Goal: Transaction & Acquisition: Complete application form

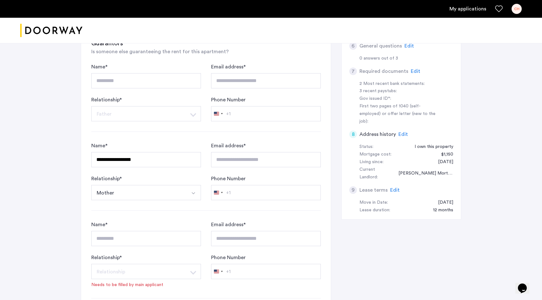
scroll to position [196, 0]
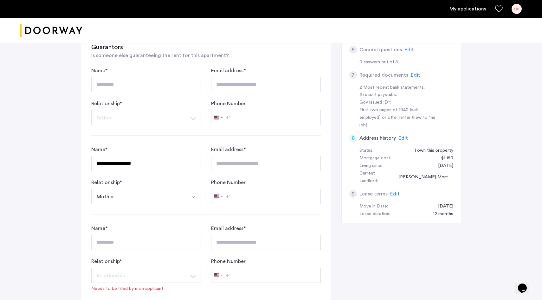
click at [514, 10] on div "CH" at bounding box center [516, 9] width 10 height 10
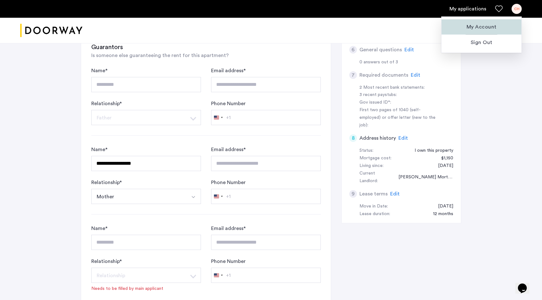
click at [491, 27] on span "My Account" at bounding box center [481, 27] width 70 height 8
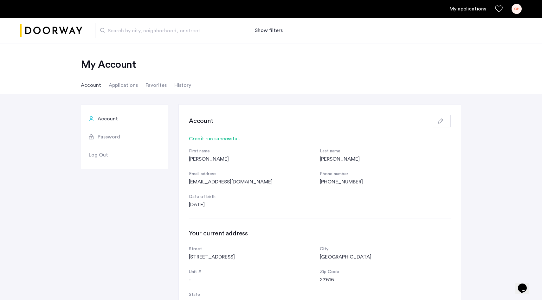
click at [129, 83] on li "Applications" at bounding box center [123, 85] width 29 height 18
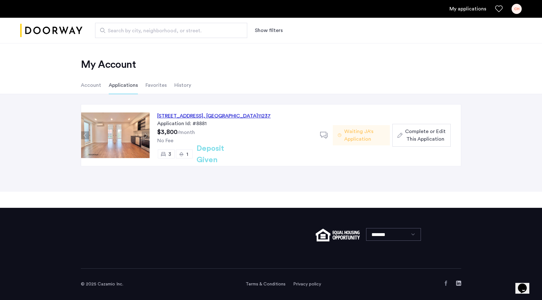
click at [426, 132] on span "Complete or Edit This Application" at bounding box center [425, 135] width 41 height 15
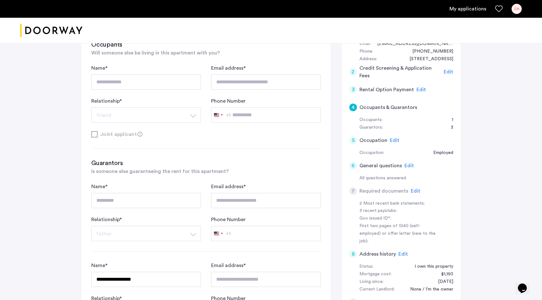
scroll to position [79, 0]
click at [412, 191] on span "Edit" at bounding box center [416, 191] width 10 height 5
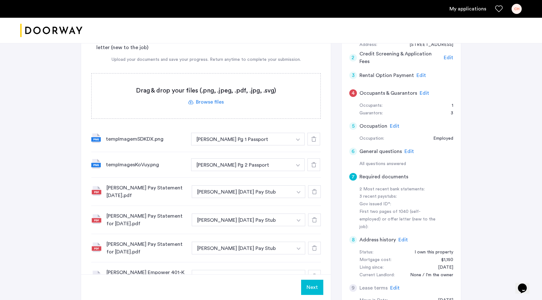
scroll to position [94, 0]
click at [213, 100] on label at bounding box center [206, 96] width 229 height 45
click at [0, 0] on input "file" at bounding box center [0, 0] width 0 height 0
click at [301, 284] on span "Upload" at bounding box center [305, 288] width 16 height 8
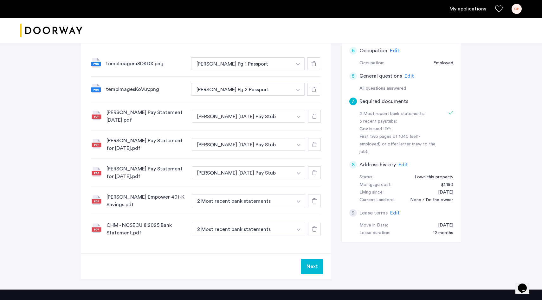
scroll to position [169, 0]
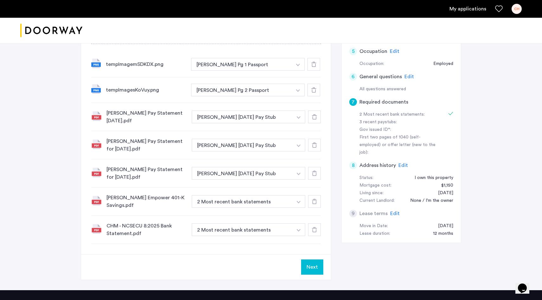
click at [309, 268] on button "Next" at bounding box center [312, 266] width 22 height 15
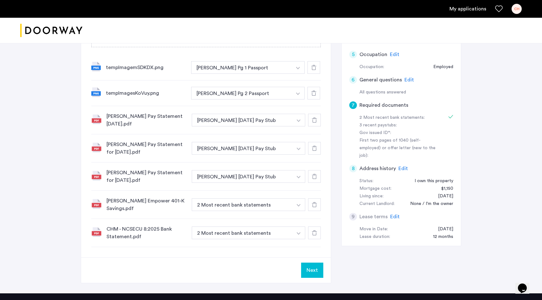
scroll to position [162, 0]
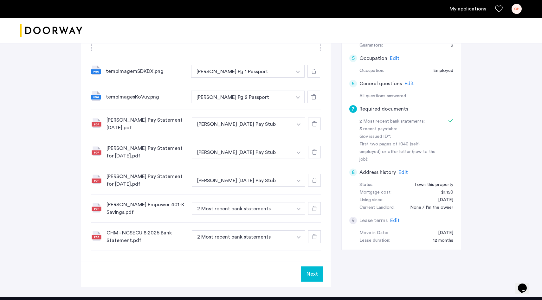
click at [309, 276] on button "Next" at bounding box center [312, 273] width 22 height 15
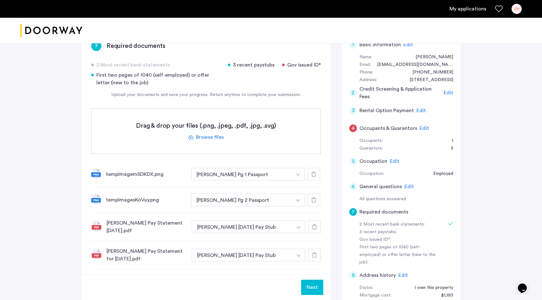
scroll to position [58, 0]
click at [310, 286] on button "Next" at bounding box center [312, 287] width 22 height 15
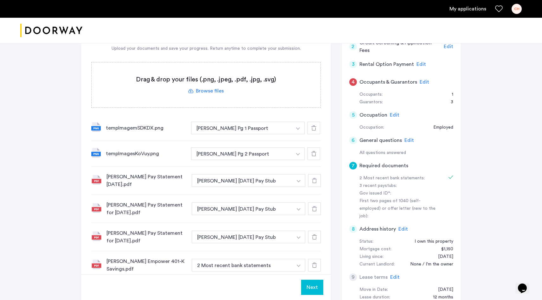
scroll to position [105, 0]
click at [391, 183] on div "3 recent paystubs:" at bounding box center [399, 186] width 80 height 8
click at [450, 176] on icon at bounding box center [450, 176] width 5 height 5
click at [395, 163] on h5 "Required documents" at bounding box center [383, 166] width 49 height 8
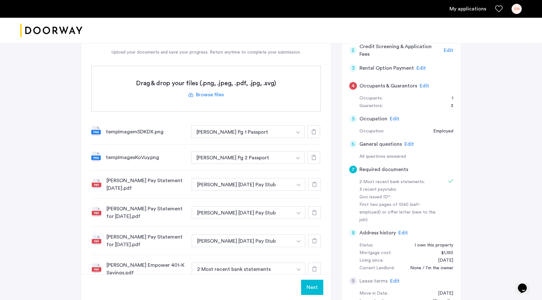
scroll to position [99, 0]
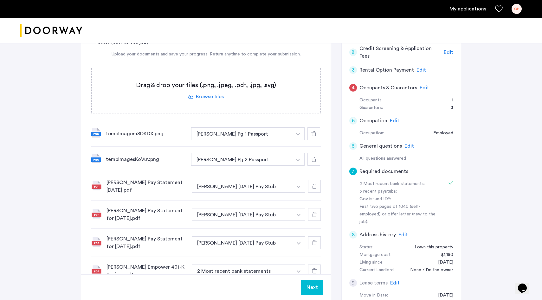
click at [421, 85] on span "Edit" at bounding box center [424, 87] width 10 height 5
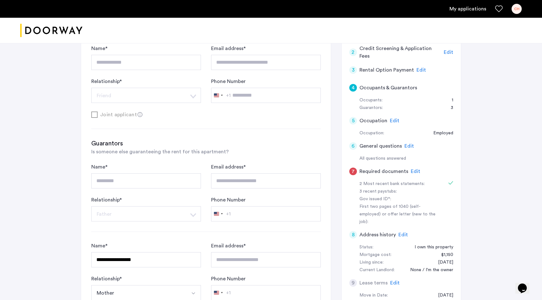
scroll to position [372, 0]
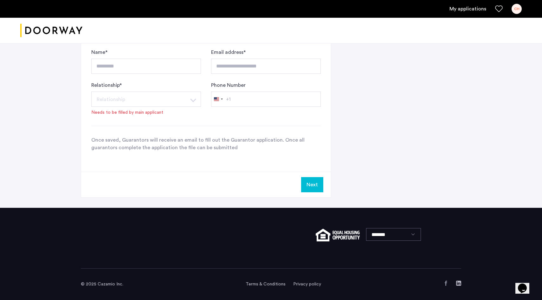
click at [313, 186] on button "Next" at bounding box center [312, 184] width 22 height 15
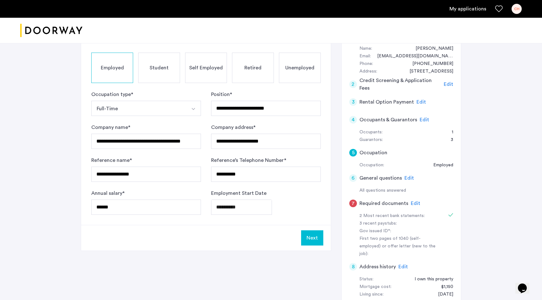
scroll to position [69, 0]
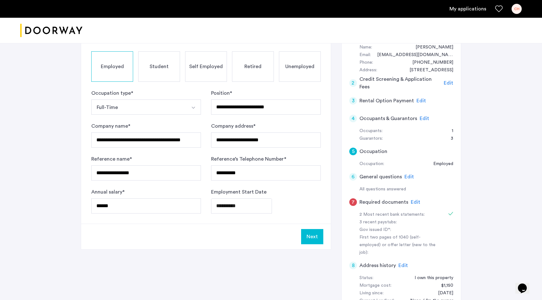
click at [308, 235] on button "Next" at bounding box center [312, 236] width 22 height 15
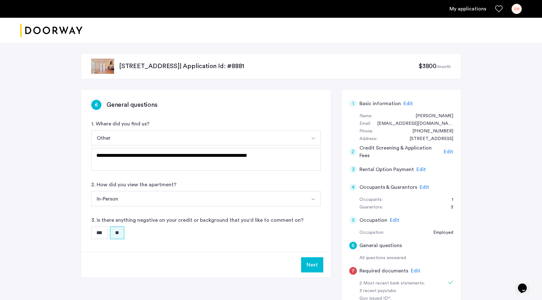
click at [311, 260] on button "Next" at bounding box center [312, 264] width 22 height 15
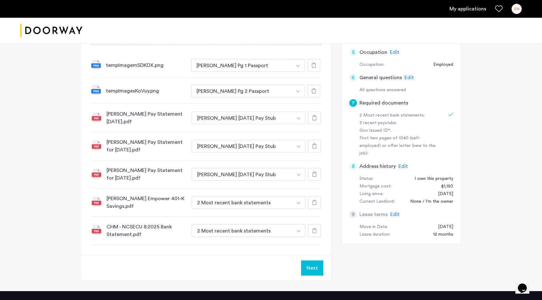
scroll to position [169, 0]
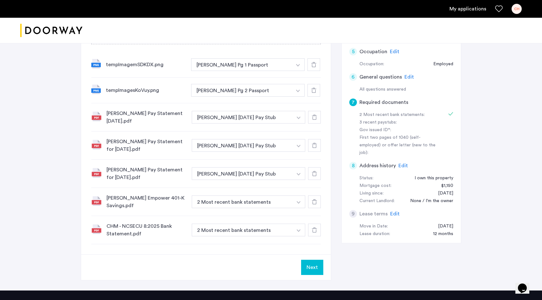
click at [311, 264] on button "Next" at bounding box center [312, 267] width 22 height 15
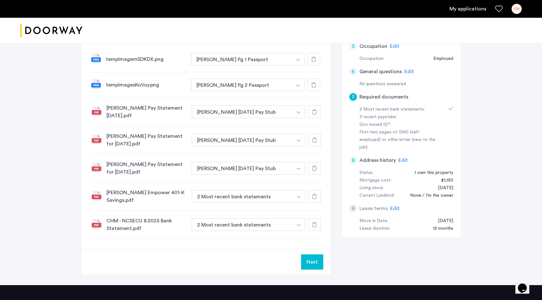
scroll to position [175, 0]
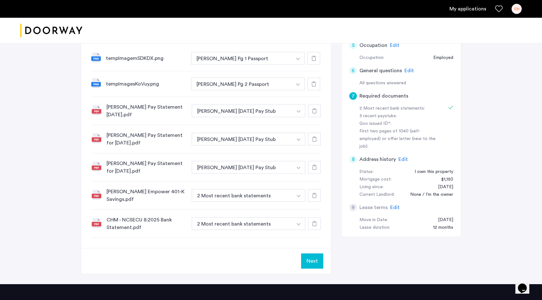
click at [317, 262] on button "Next" at bounding box center [312, 260] width 22 height 15
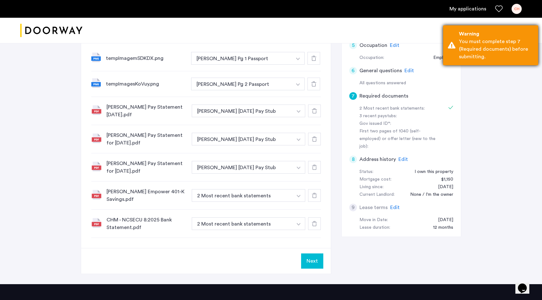
click at [456, 48] on div "Warning You must complete step 7 (Required documents) before submitting." at bounding box center [490, 45] width 95 height 40
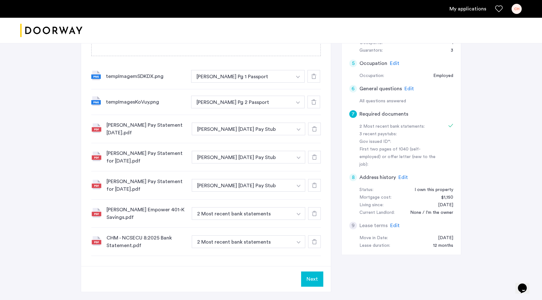
scroll to position [158, 0]
click at [308, 278] on button "Next" at bounding box center [312, 278] width 22 height 15
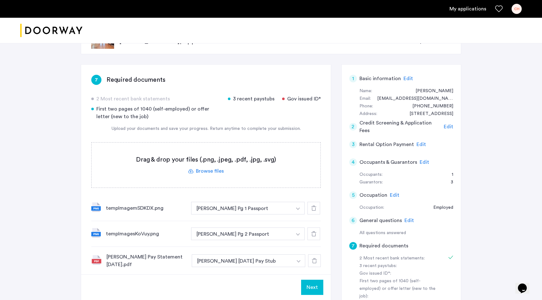
scroll to position [0, 0]
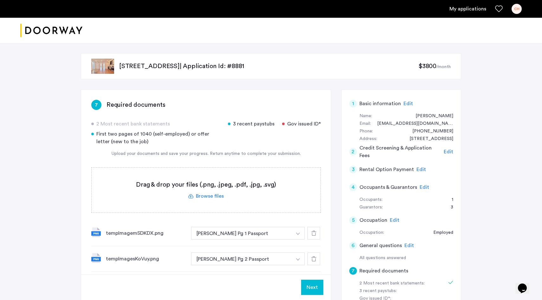
click at [515, 10] on div "CH" at bounding box center [516, 9] width 10 height 10
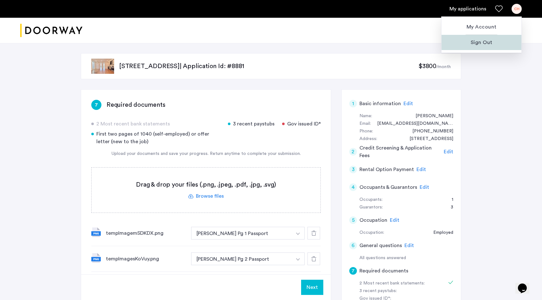
click at [485, 42] on span "Sign Out" at bounding box center [481, 43] width 70 height 8
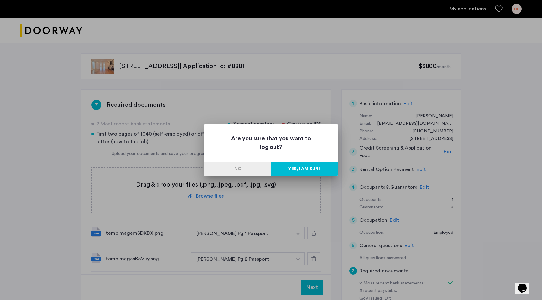
click at [252, 170] on button "No" at bounding box center [237, 169] width 67 height 14
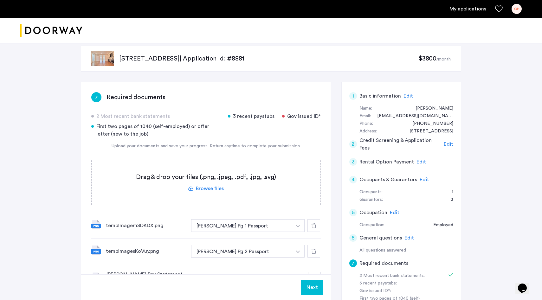
scroll to position [9, 0]
click at [516, 10] on div "CH" at bounding box center [516, 9] width 10 height 10
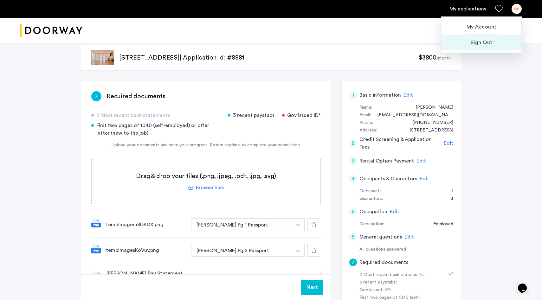
click at [484, 44] on span "Sign Out" at bounding box center [481, 43] width 70 height 8
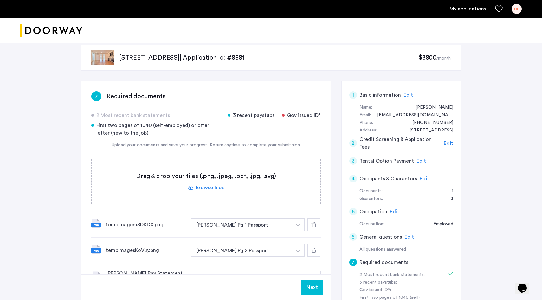
scroll to position [0, 0]
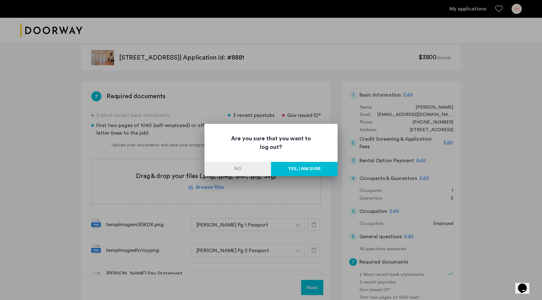
click at [308, 170] on button "Yes, I am sure" at bounding box center [304, 169] width 67 height 14
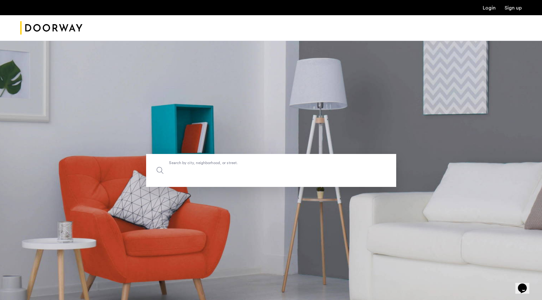
click at [233, 165] on label "Search by city, neighborhood, or street." at bounding box center [271, 170] width 250 height 33
click at [233, 165] on input "Search by city, neighborhood, or street." at bounding box center [271, 170] width 250 height 33
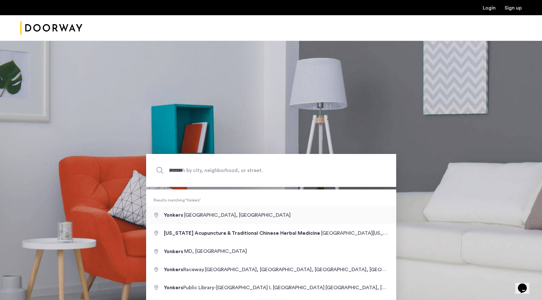
type input "**********"
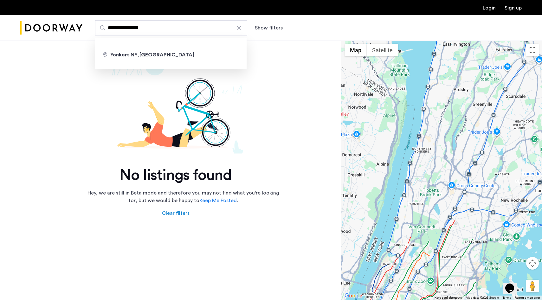
drag, startPoint x: 126, startPoint y: 27, endPoint x: 105, endPoint y: 28, distance: 21.2
click at [105, 28] on label "**********" at bounding box center [171, 27] width 152 height 15
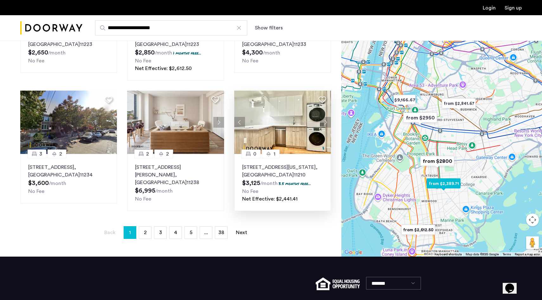
scroll to position [387, 0]
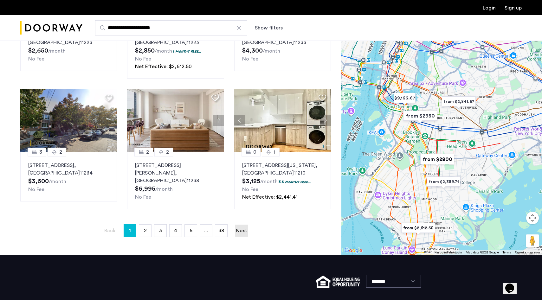
click at [244, 225] on link "Next page" at bounding box center [241, 231] width 13 height 12
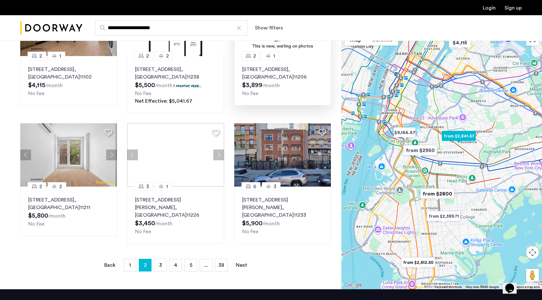
scroll to position [355, 0]
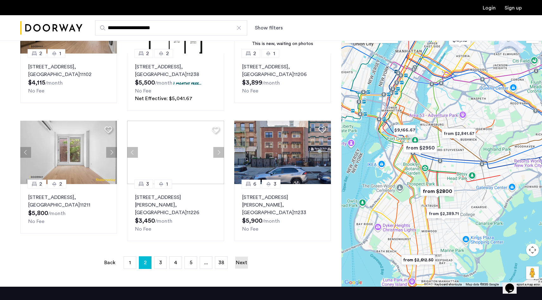
click at [241, 257] on link "Next page" at bounding box center [241, 263] width 13 height 12
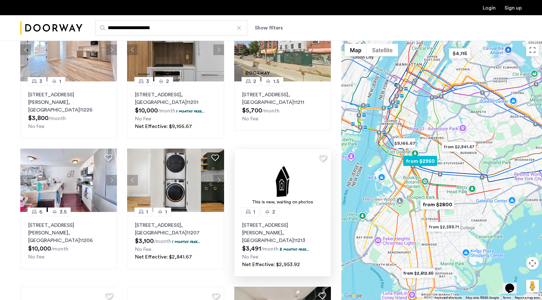
scroll to position [66, 0]
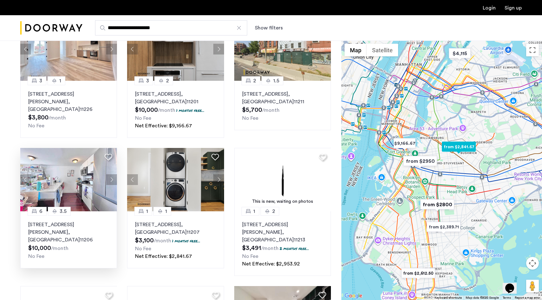
click at [110, 180] on button "Next apartment" at bounding box center [111, 179] width 11 height 11
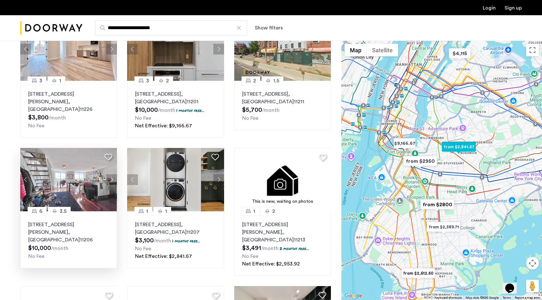
click at [110, 180] on button "Next apartment" at bounding box center [111, 179] width 11 height 11
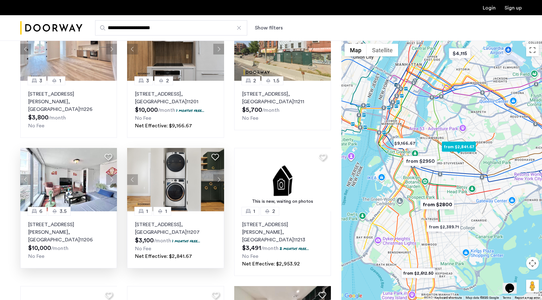
click at [217, 182] on button "Next apartment" at bounding box center [218, 179] width 11 height 11
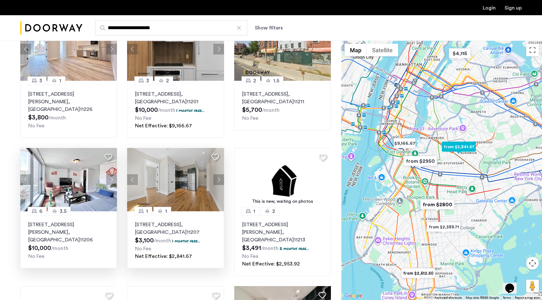
click at [221, 179] on button "Next apartment" at bounding box center [218, 179] width 11 height 11
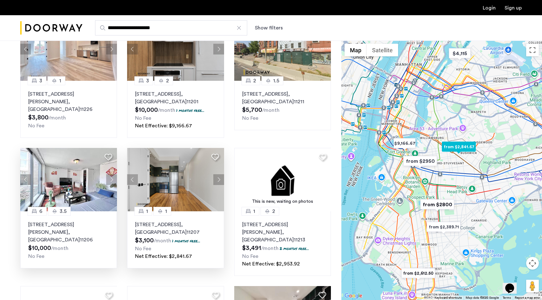
click at [221, 179] on button "Next apartment" at bounding box center [218, 179] width 11 height 11
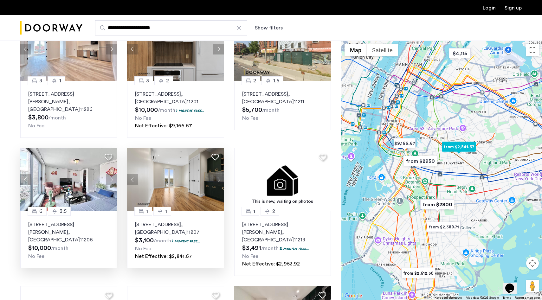
click at [221, 179] on button "Next apartment" at bounding box center [218, 179] width 11 height 11
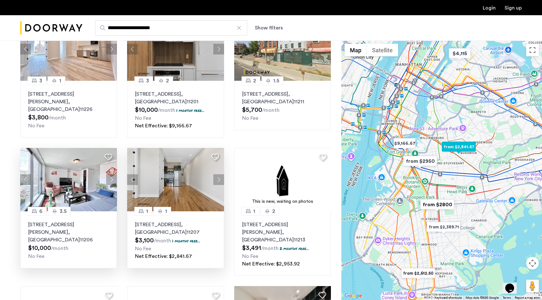
click at [221, 179] on button "Next apartment" at bounding box center [218, 179] width 11 height 11
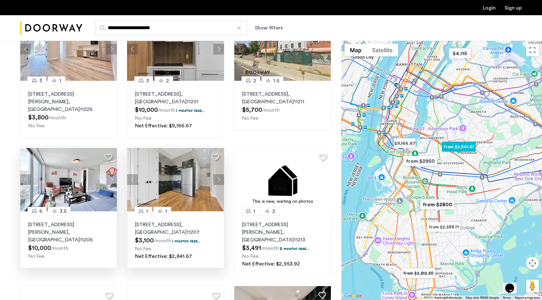
click at [221, 179] on button "Next apartment" at bounding box center [218, 179] width 11 height 11
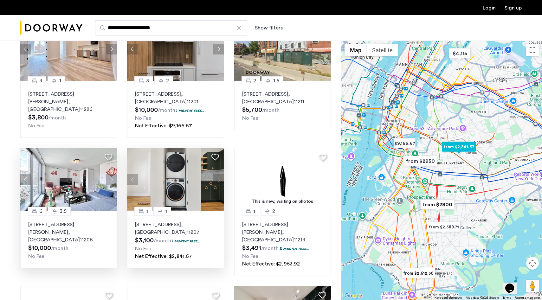
click at [221, 179] on button "Next apartment" at bounding box center [218, 179] width 11 height 11
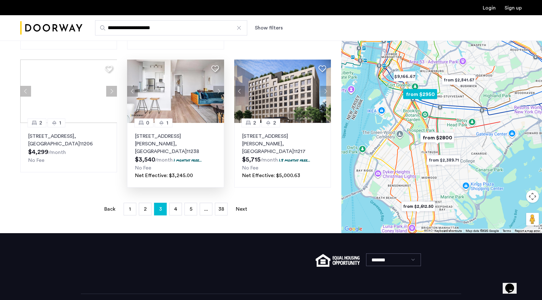
scroll to position [434, 0]
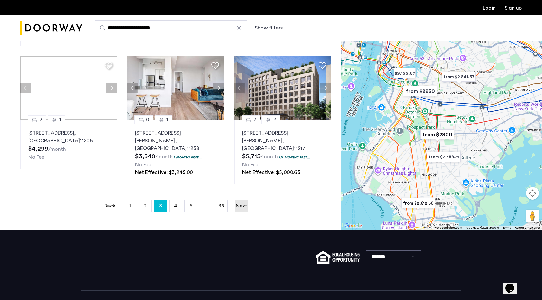
click at [238, 200] on link "Next page" at bounding box center [241, 206] width 13 height 12
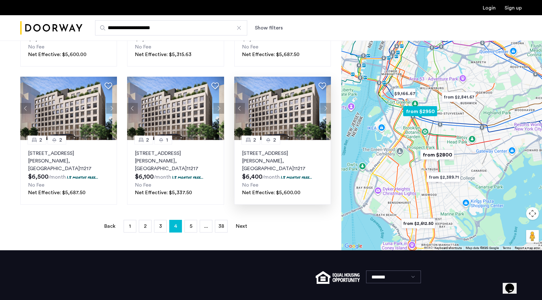
scroll to position [434, 0]
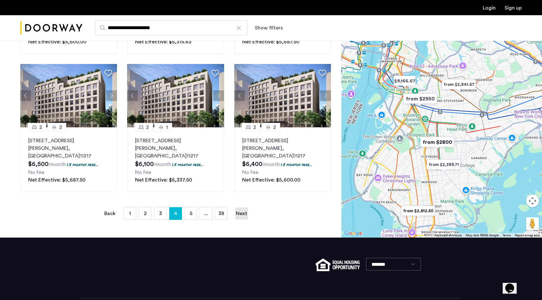
click at [239, 208] on link "Next page" at bounding box center [241, 214] width 13 height 12
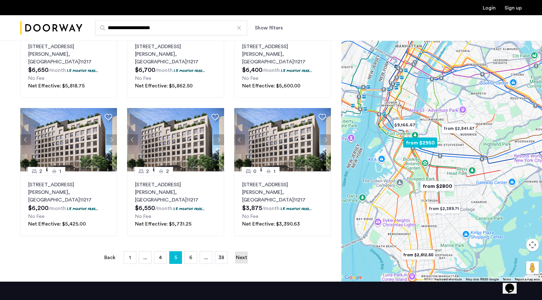
scroll to position [392, 0]
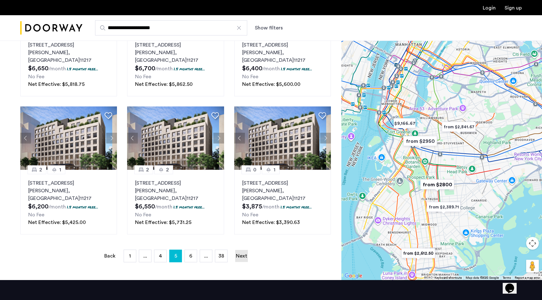
click at [242, 250] on link "Next page" at bounding box center [241, 256] width 13 height 12
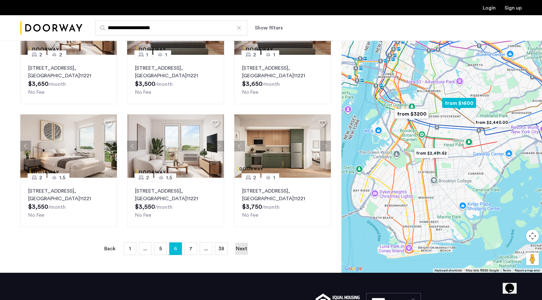
scroll to position [370, 0]
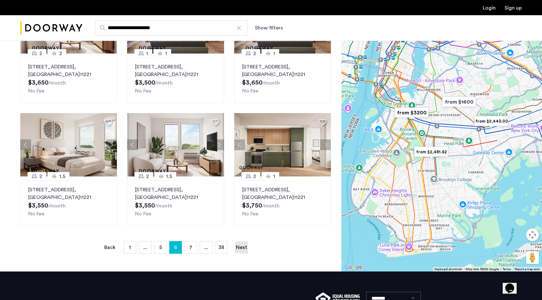
click at [241, 241] on link "Next page" at bounding box center [241, 247] width 13 height 12
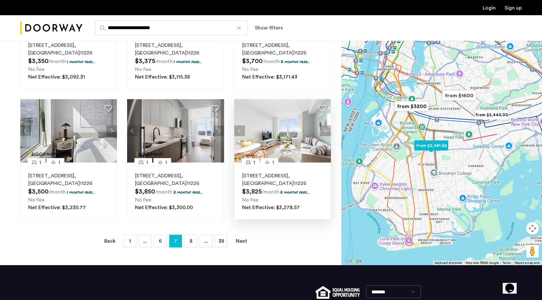
scroll to position [377, 0]
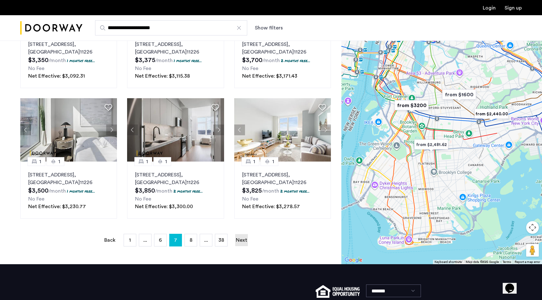
click at [239, 241] on link "Next page" at bounding box center [241, 240] width 13 height 12
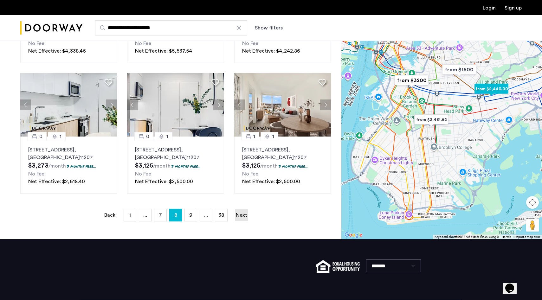
scroll to position [403, 0]
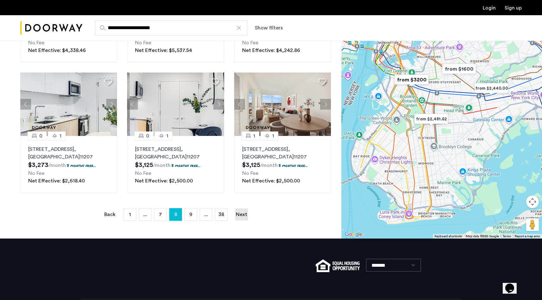
click at [243, 216] on link "Next page" at bounding box center [241, 214] width 13 height 12
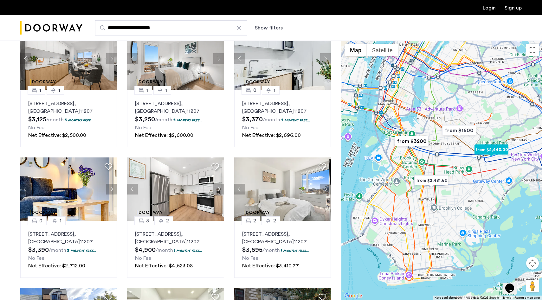
scroll to position [188, 0]
click at [326, 189] on button "Next apartment" at bounding box center [325, 188] width 11 height 11
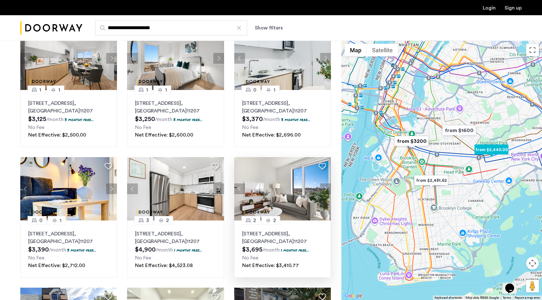
click at [325, 189] on button "Next apartment" at bounding box center [325, 188] width 11 height 11
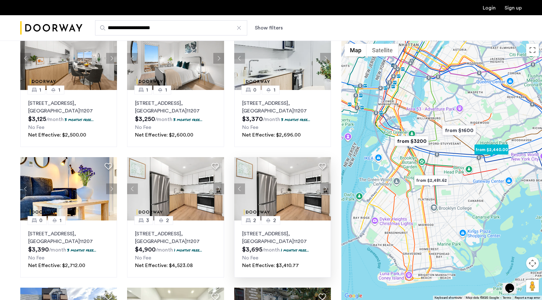
click at [325, 188] on button "Next apartment" at bounding box center [325, 188] width 11 height 11
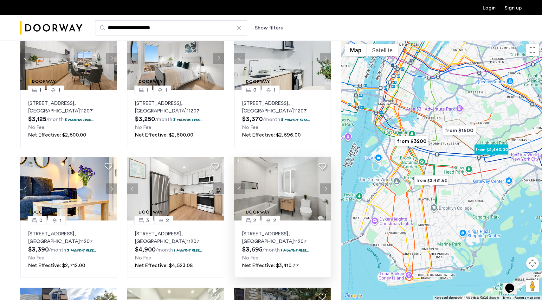
click at [323, 189] on button "Next apartment" at bounding box center [325, 188] width 11 height 11
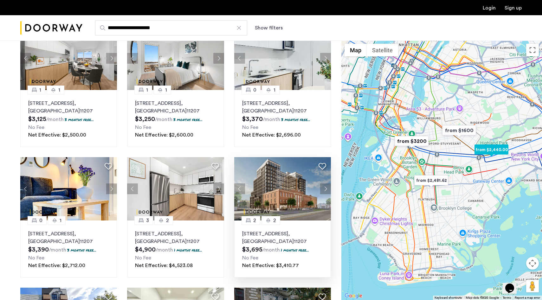
click at [324, 189] on button "Next apartment" at bounding box center [325, 188] width 11 height 11
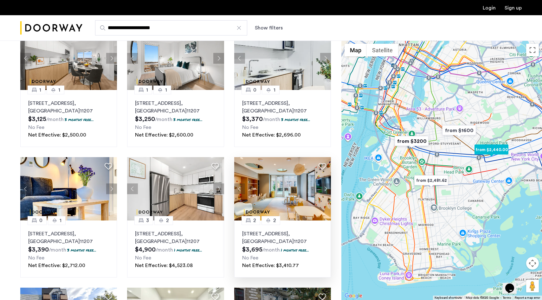
click at [324, 189] on button "Next apartment" at bounding box center [325, 188] width 11 height 11
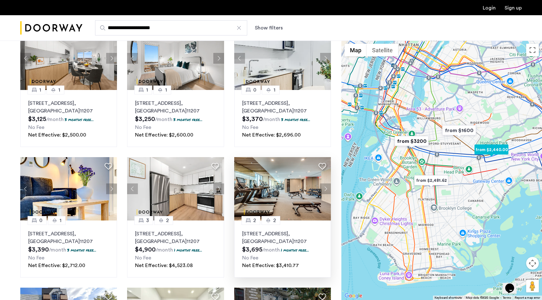
click at [323, 189] on button "Next apartment" at bounding box center [325, 188] width 11 height 11
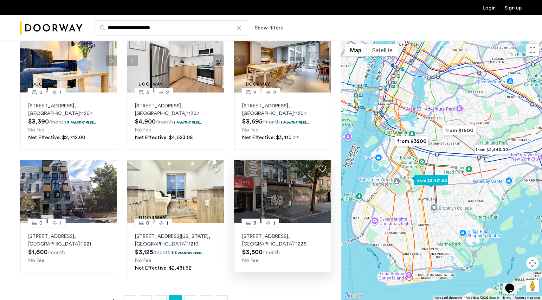
scroll to position [320, 0]
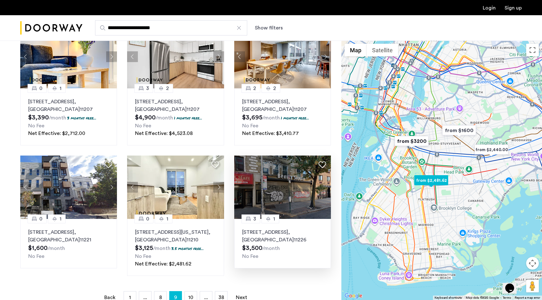
click at [321, 192] on img at bounding box center [282, 187] width 97 height 63
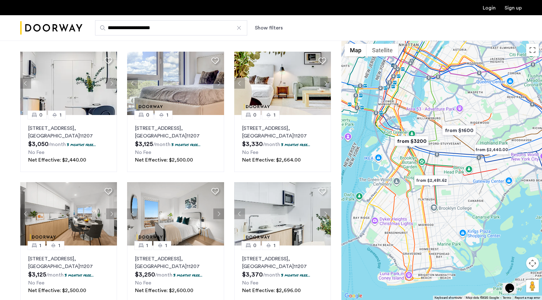
scroll to position [0, 0]
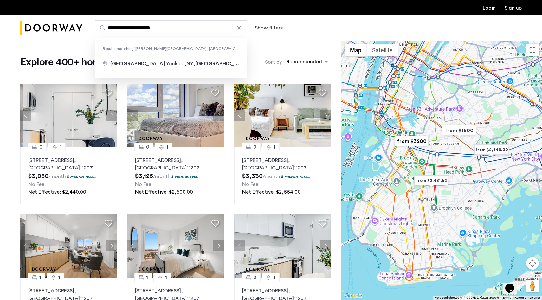
click at [140, 28] on input "**********" at bounding box center [171, 27] width 152 height 15
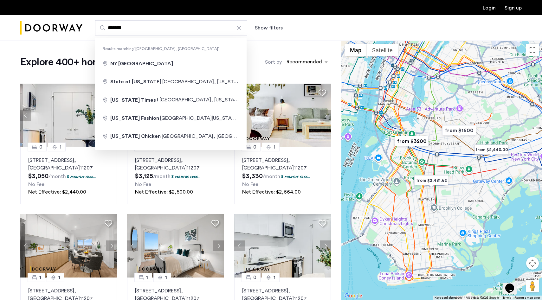
click at [134, 28] on input "*******" at bounding box center [171, 27] width 152 height 15
type input "*"
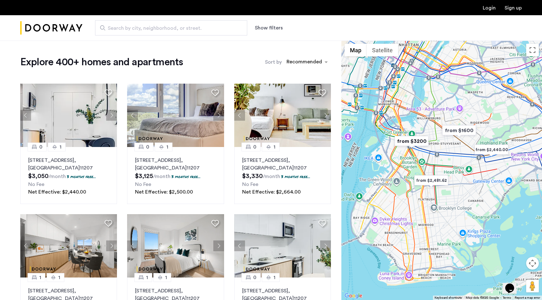
click at [261, 39] on div "Search by city, neighborhood, or street. Show filters" at bounding box center [271, 28] width 542 height 26
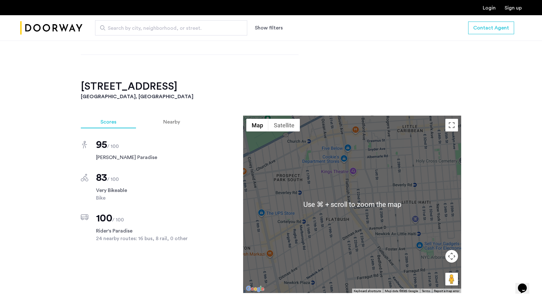
scroll to position [418, 0]
